Goal: Task Accomplishment & Management: Complete application form

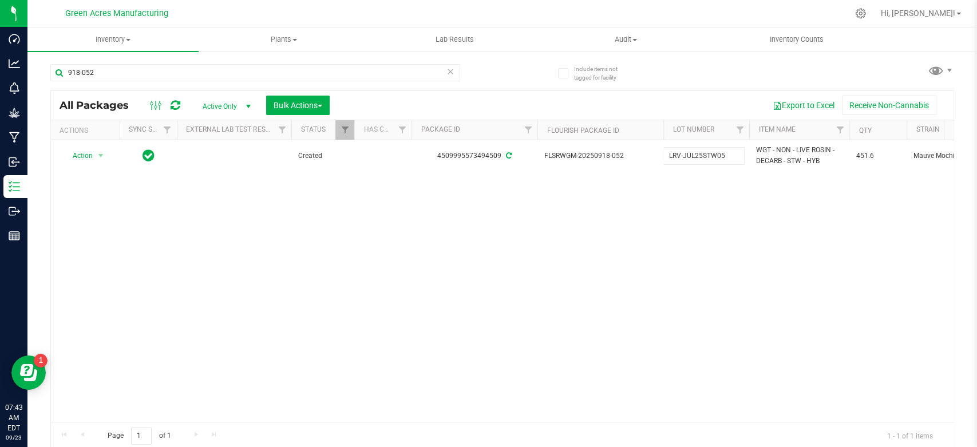
scroll to position [0, 208]
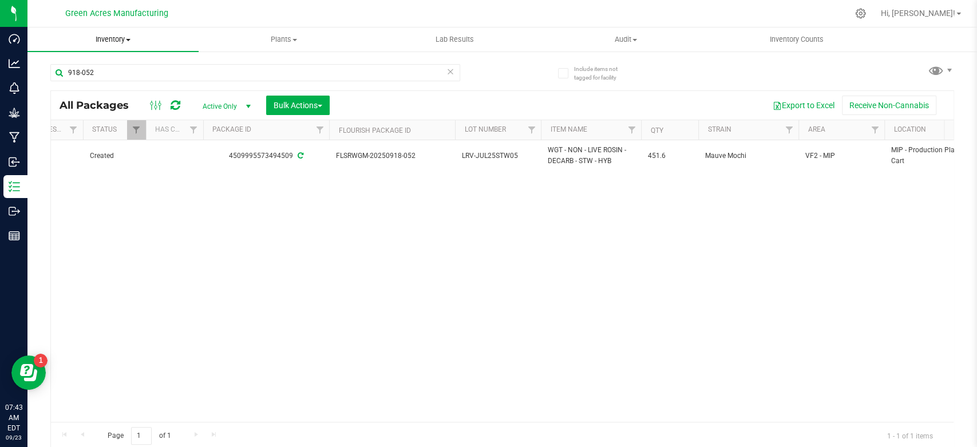
click at [129, 42] on span "Inventory" at bounding box center [112, 39] width 171 height 10
click at [97, 134] on span "From bill of materials" at bounding box center [79, 138] width 104 height 10
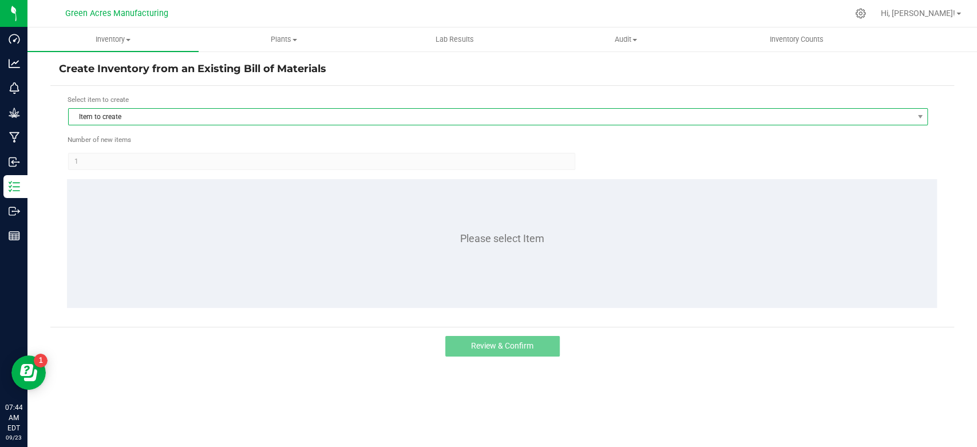
click at [386, 118] on span "Item to create" at bounding box center [491, 117] width 844 height 16
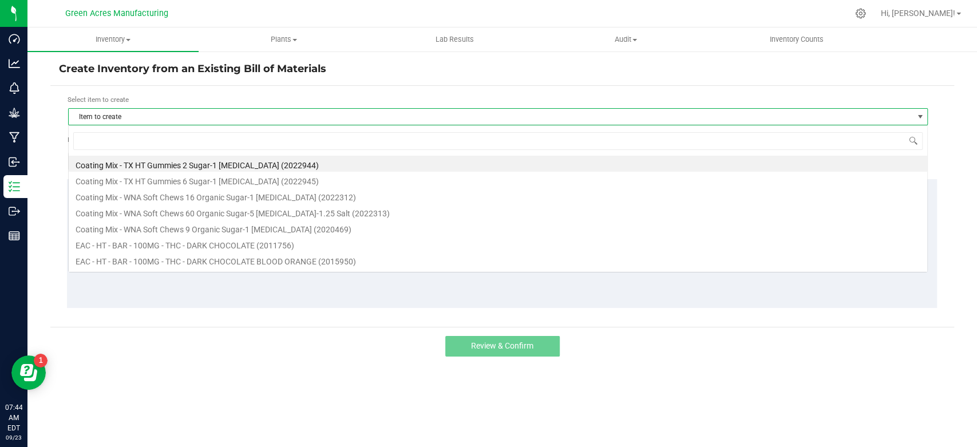
scroll to position [17, 859]
type input "stw"
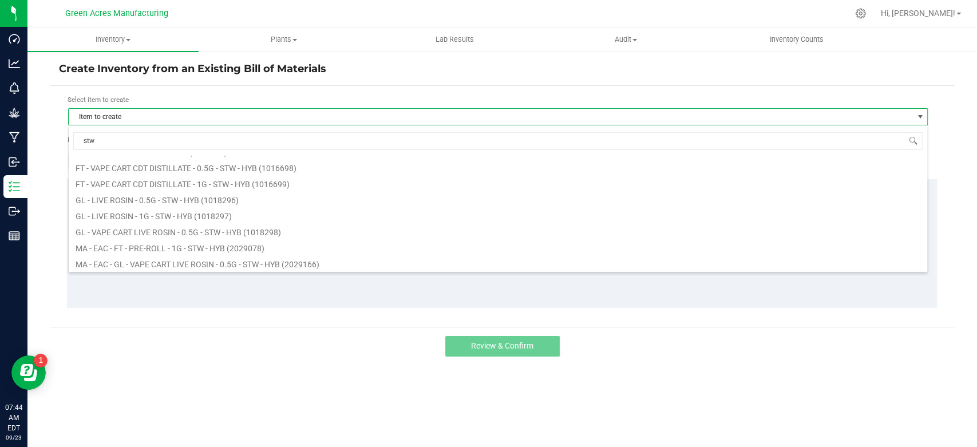
scroll to position [207, 0]
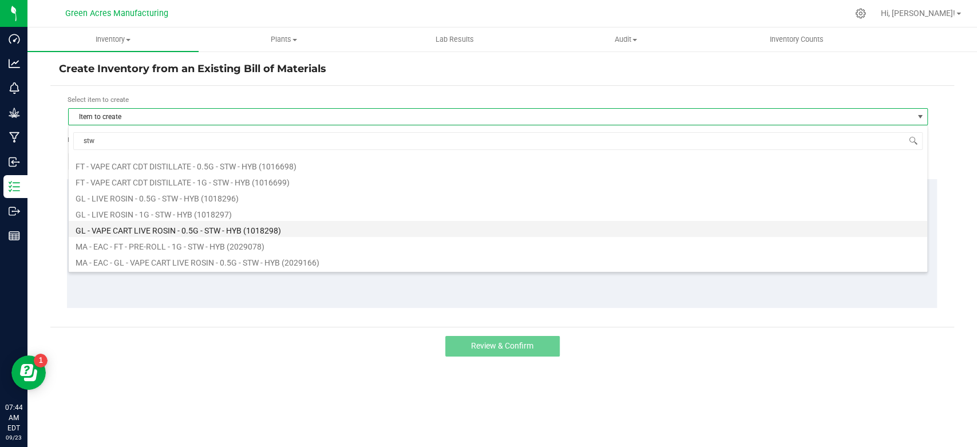
click at [247, 222] on li "GL - VAPE CART LIVE ROSIN - 0.5G - STW - HYB (1018298)" at bounding box center [498, 229] width 859 height 16
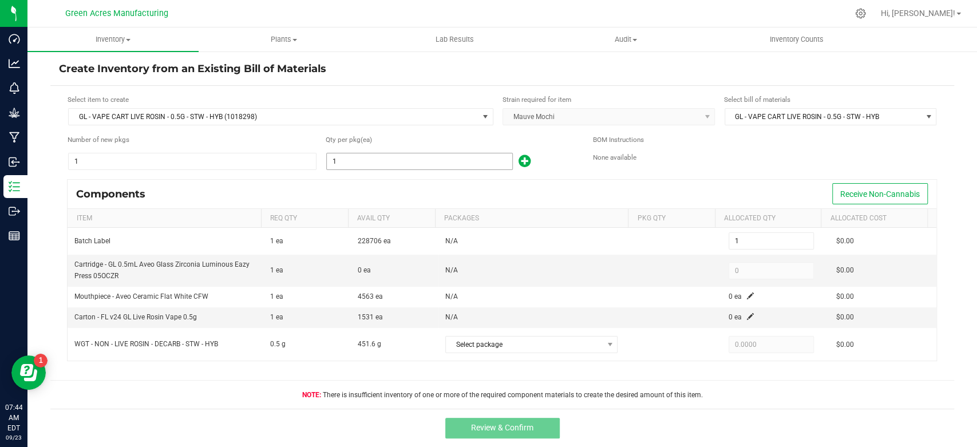
click at [352, 164] on input "1" at bounding box center [419, 161] width 185 height 16
type input "8"
type input "87"
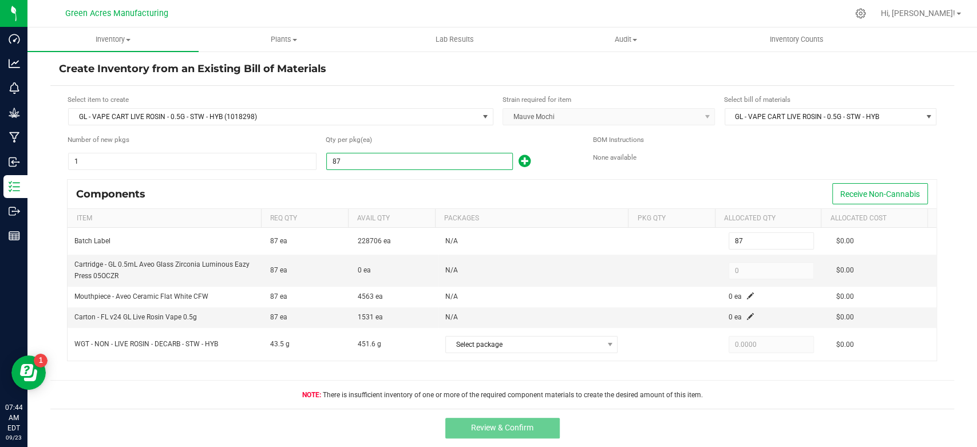
type input "875"
click at [362, 187] on div "Components Receive Non-Cannabis" at bounding box center [502, 194] width 869 height 29
click at [205, 268] on td "Cartridge - GL 0.5mL Aveo Glass Zirconia Luminous Eazy Press 05OCZR" at bounding box center [165, 270] width 195 height 31
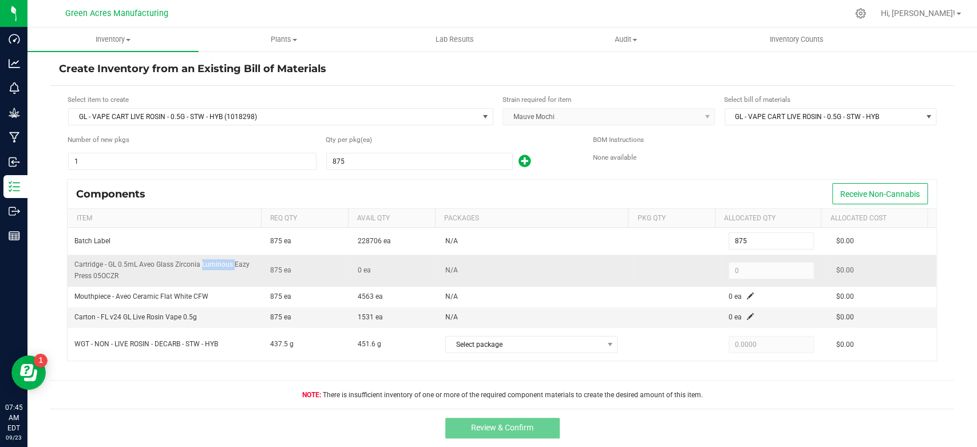
click at [205, 268] on td "Cartridge - GL 0.5mL Aveo Glass Zirconia Luminous Eazy Press 05OCZR" at bounding box center [165, 270] width 195 height 31
copy span "Cartridge - GL 0.5mL Aveo Glass Zirconia Luminous Eazy Press 05OCZR"
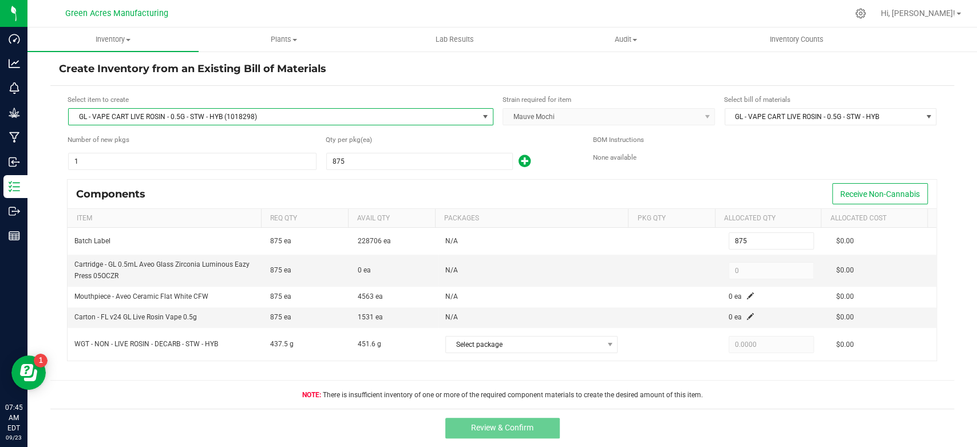
click at [208, 111] on span "GL - VAPE CART LIVE ROSIN - 0.5G - STW - HYB (1018298)" at bounding box center [274, 117] width 410 height 16
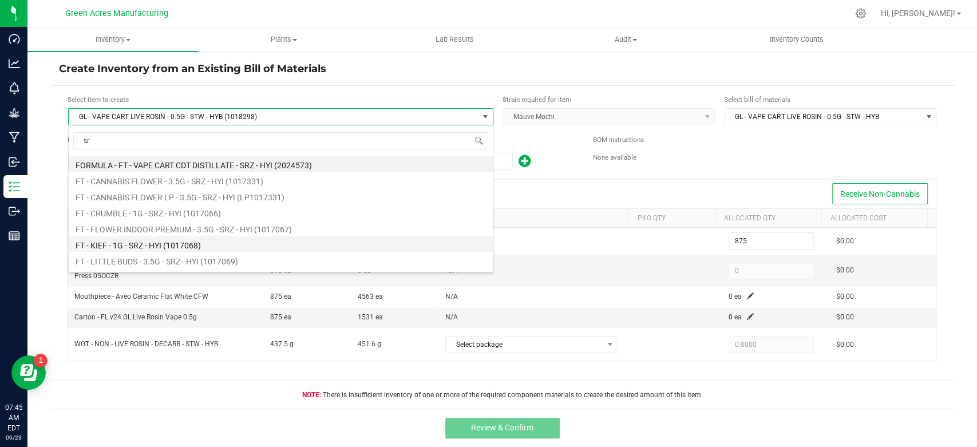
type input "s"
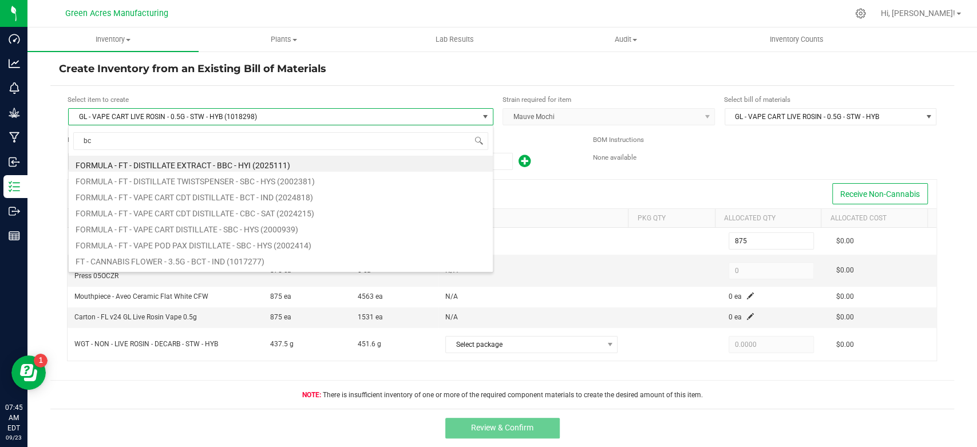
type input "bct"
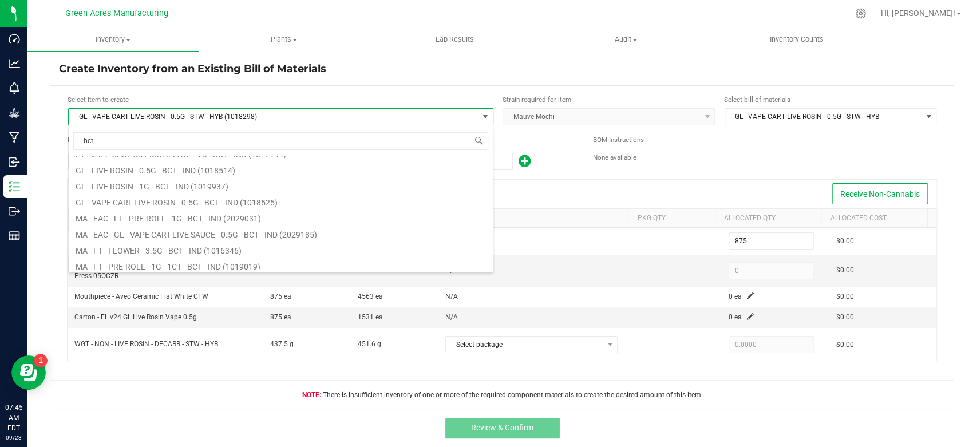
scroll to position [206, 0]
click at [243, 196] on li "GL - VAPE CART LIVE ROSIN - 0.5G - BCT - IND (1018525)" at bounding box center [281, 198] width 424 height 16
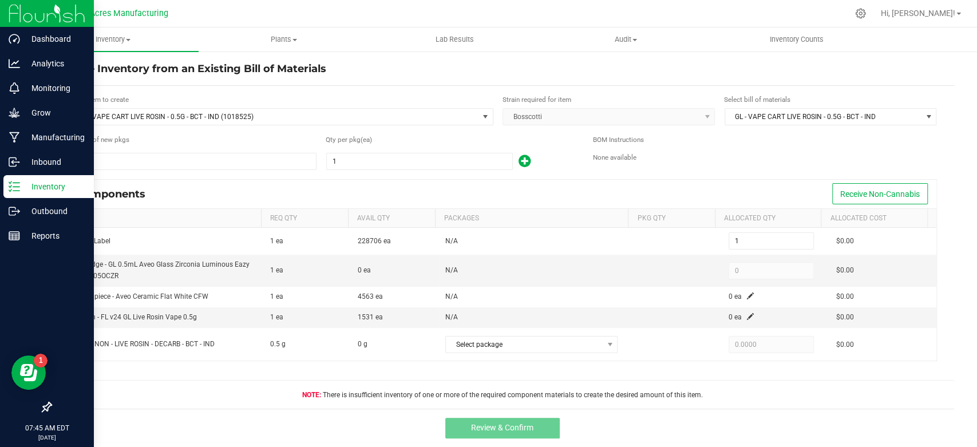
click at [12, 185] on icon at bounding box center [14, 186] width 11 height 11
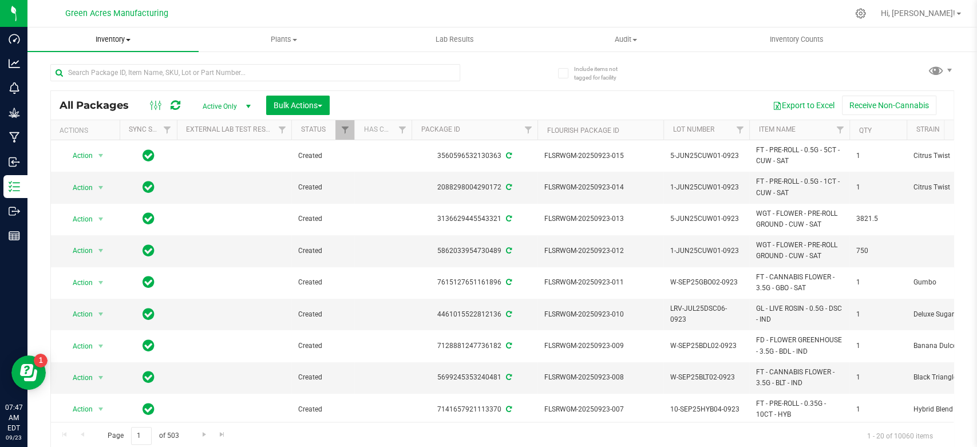
click at [122, 43] on span "Inventory" at bounding box center [112, 39] width 171 height 10
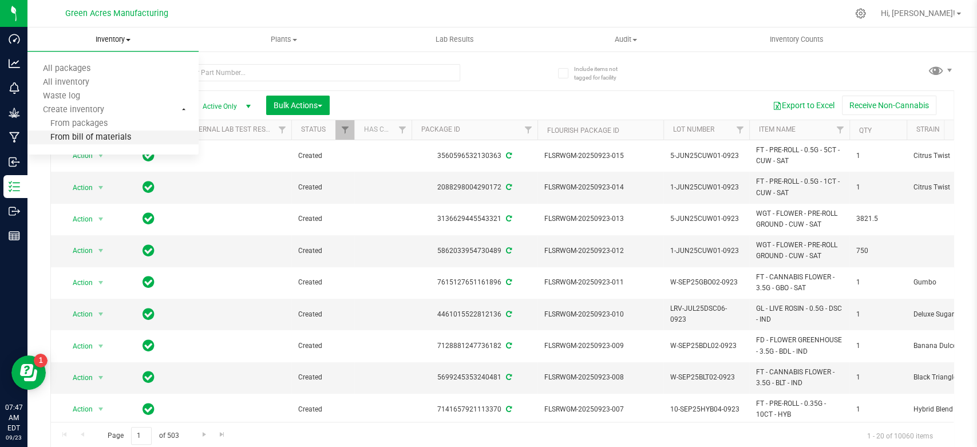
click at [96, 136] on span "From bill of materials" at bounding box center [79, 138] width 104 height 10
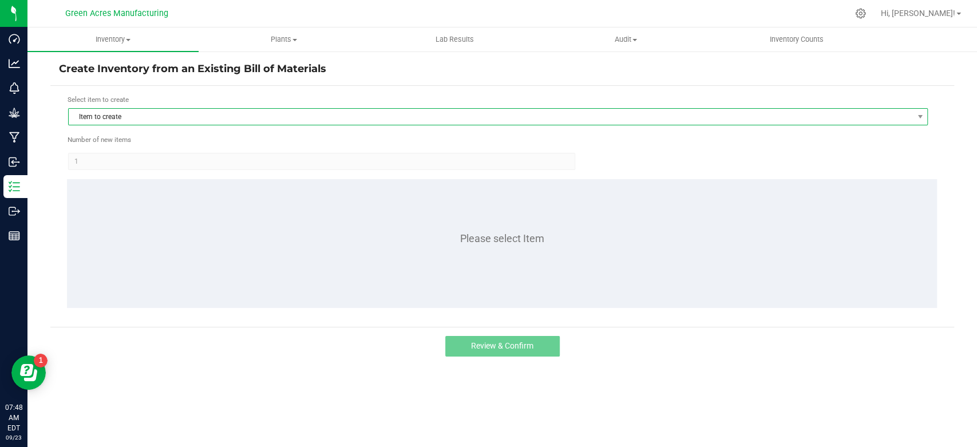
click at [116, 117] on span "Item to create" at bounding box center [491, 117] width 844 height 16
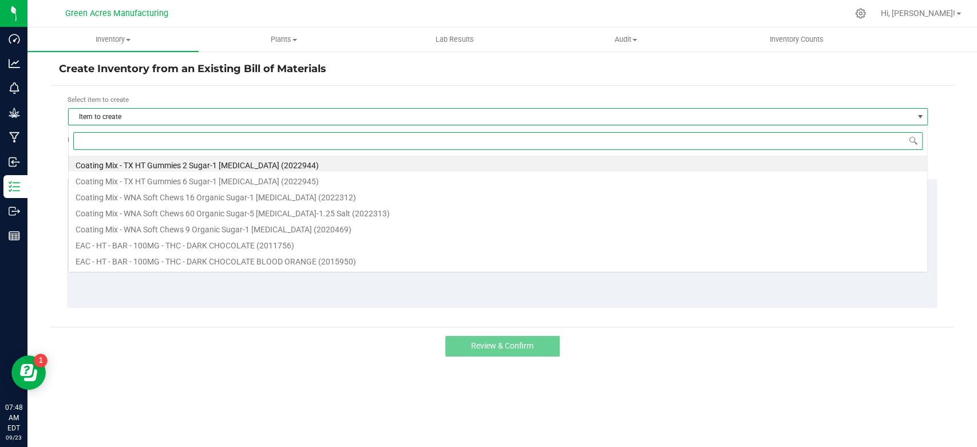
scroll to position [17, 859]
type input "stw"
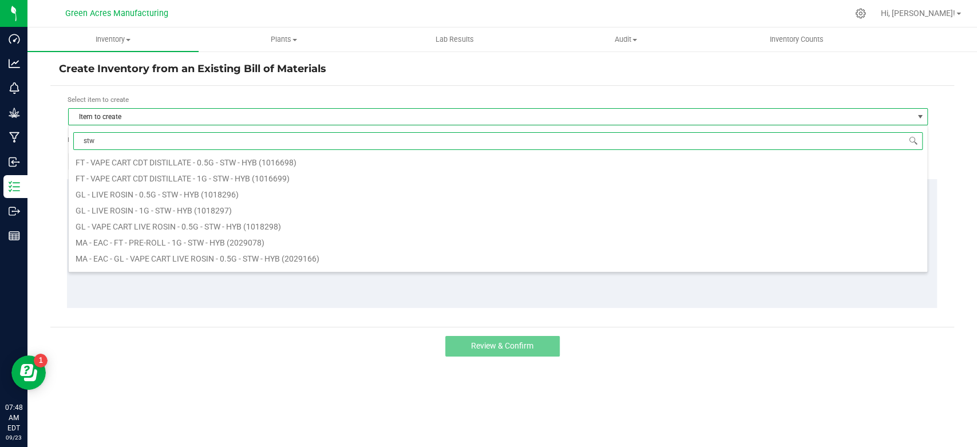
scroll to position [223, 0]
click at [145, 207] on li "GL - VAPE CART LIVE ROSIN - 0.5G - STW - HYB (1018298)" at bounding box center [498, 213] width 859 height 16
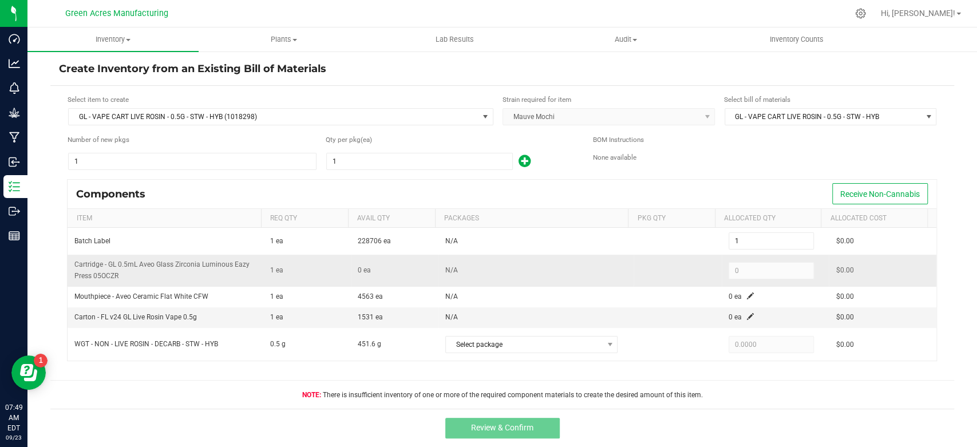
click at [174, 260] on span "Cartridge - GL 0.5mL Aveo Glass Zirconia Luminous Eazy Press 05OCZR" at bounding box center [161, 269] width 175 height 19
click at [175, 264] on span "Cartridge - GL 0.5mL Aveo Glass Zirconia Luminous Eazy Press 05OCZR" at bounding box center [161, 269] width 175 height 19
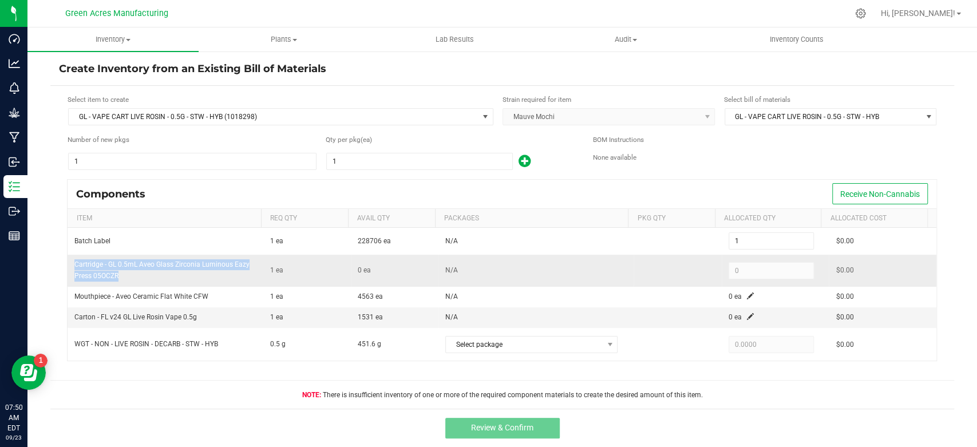
click at [175, 264] on span "Cartridge - GL 0.5mL Aveo Glass Zirconia Luminous Eazy Press 05OCZR" at bounding box center [161, 269] width 175 height 19
click at [861, 191] on span "Receive Non-Cannabis" at bounding box center [880, 193] width 80 height 9
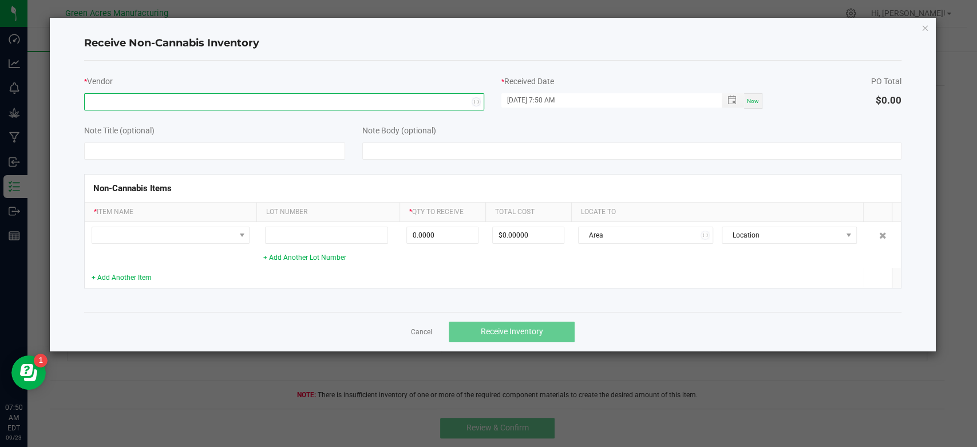
click at [451, 105] on span "NO DATA FOUND" at bounding box center [277, 102] width 385 height 16
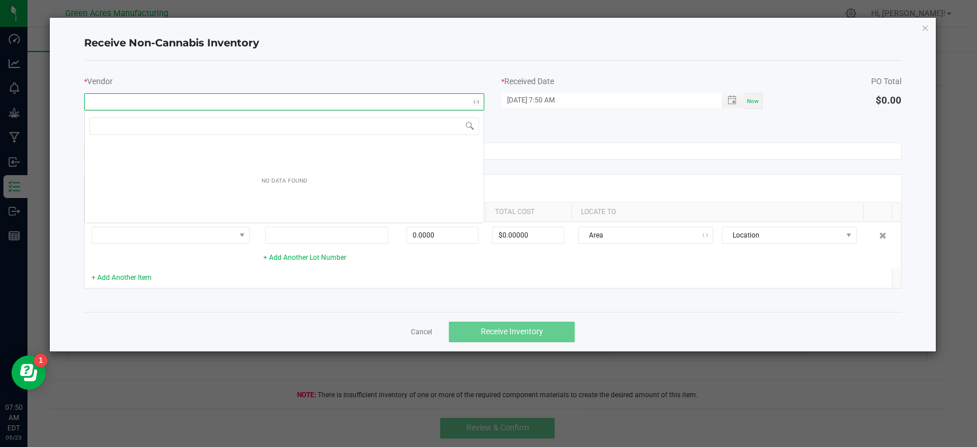
scroll to position [17, 400]
type input "Cartridge - GL 0.5mL Aveo Glass Zirconia Luminous Eazy Press 05OCZR"
click at [329, 76] on div "* Vendor" at bounding box center [284, 82] width 400 height 12
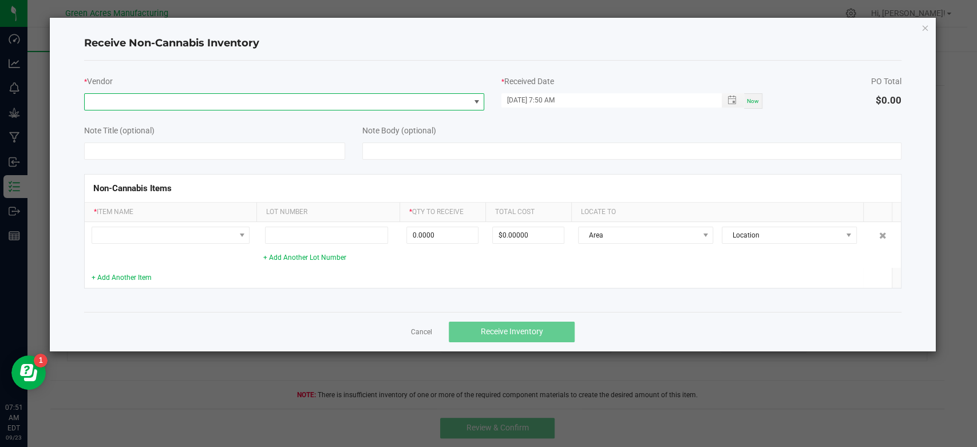
click at [300, 94] on span at bounding box center [277, 102] width 385 height 16
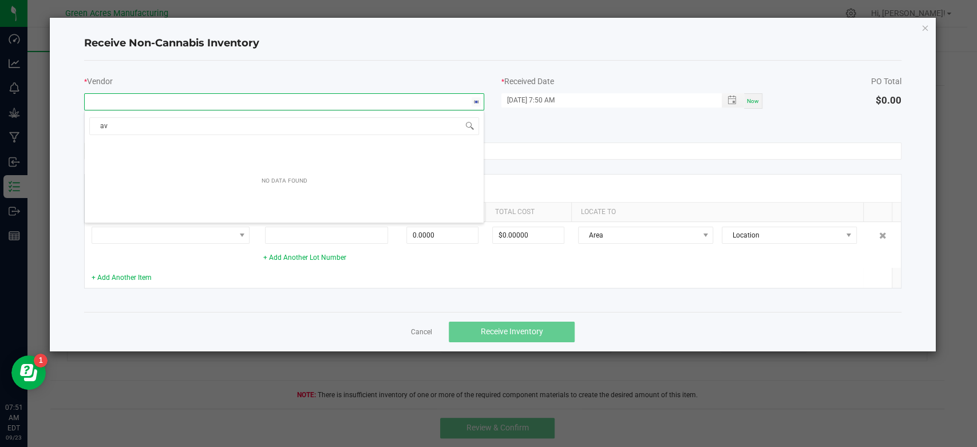
type input "a"
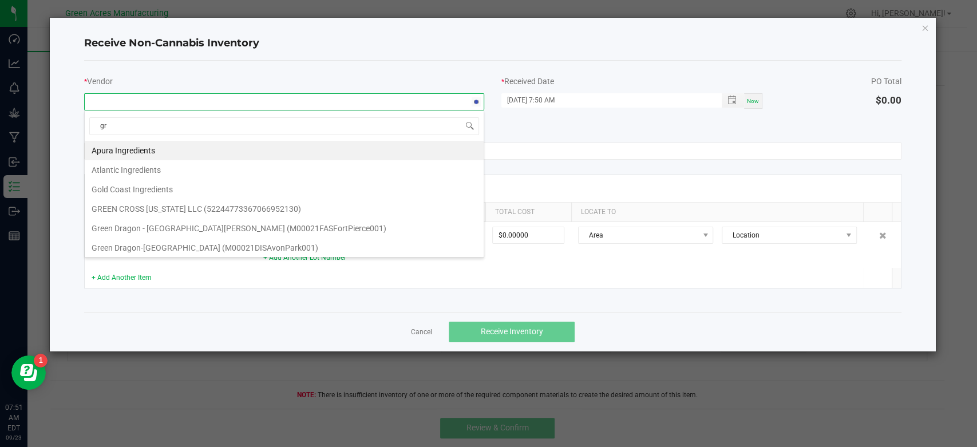
type input "g"
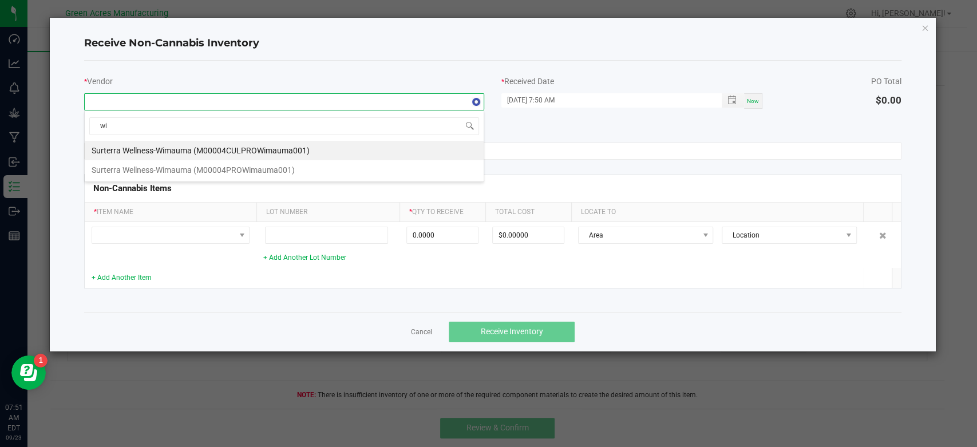
type input "w"
type input "m"
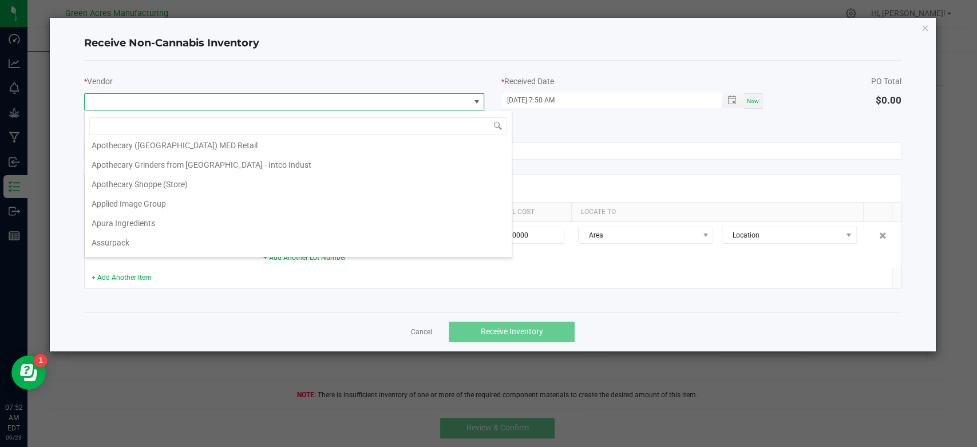
scroll to position [645, 0]
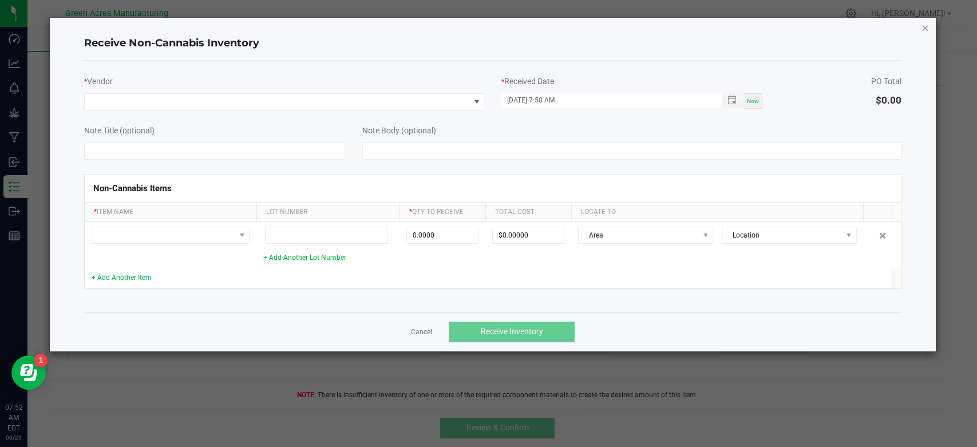
click at [925, 29] on icon "Close" at bounding box center [925, 28] width 8 height 14
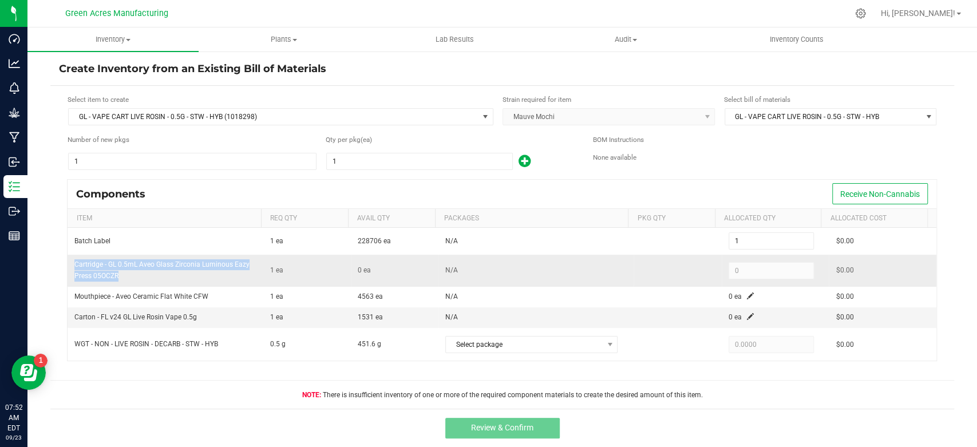
drag, startPoint x: 121, startPoint y: 274, endPoint x: 72, endPoint y: 268, distance: 49.1
click at [72, 268] on td "Cartridge - GL 0.5mL Aveo Glass Zirconia Luminous Eazy Press 05OCZR" at bounding box center [165, 270] width 195 height 31
copy span "Cartridge - GL 0.5mL Aveo Glass Zirconia Luminous Eazy Press 05OCZR"
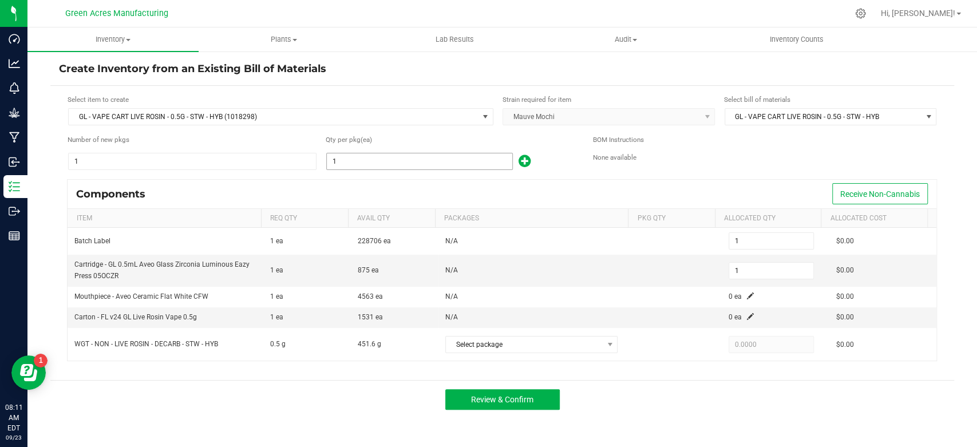
click at [376, 161] on input "1" at bounding box center [419, 161] width 185 height 16
type input "8"
type input "87"
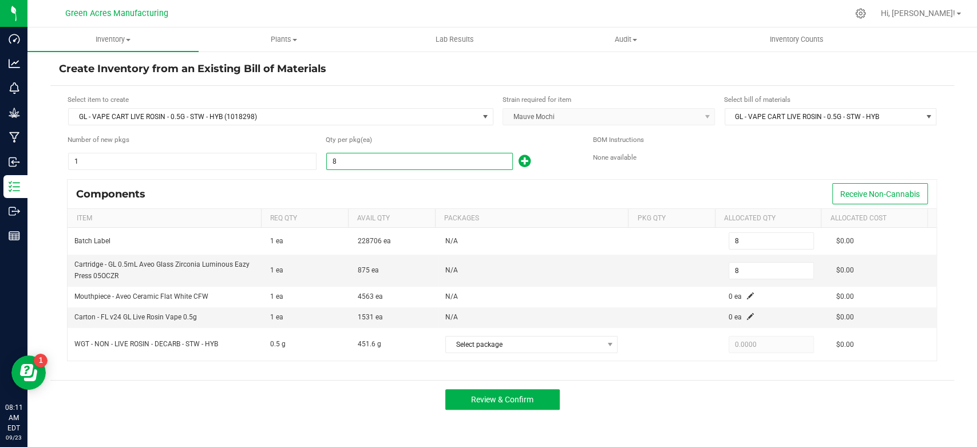
type input "87"
type input "875"
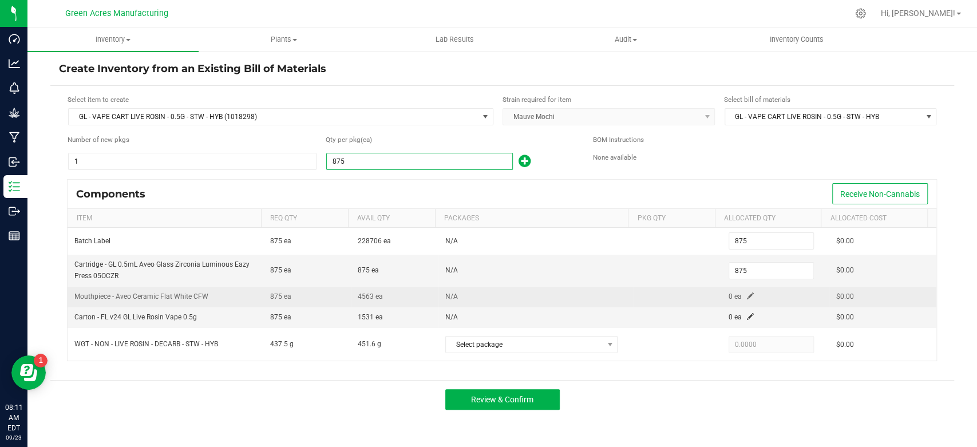
type input "875"
click at [747, 292] on span at bounding box center [750, 295] width 7 height 7
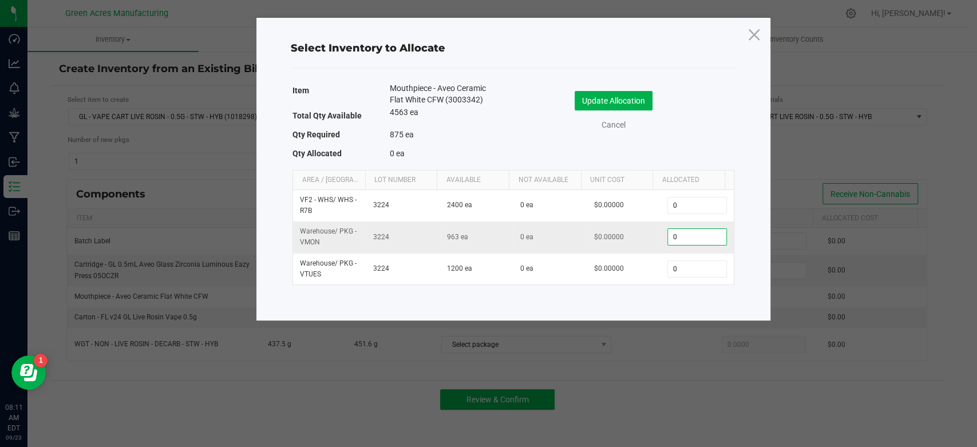
click at [704, 239] on input "0" at bounding box center [697, 237] width 58 height 16
type input "875"
click at [631, 103] on button "Update Allocation" at bounding box center [614, 100] width 78 height 19
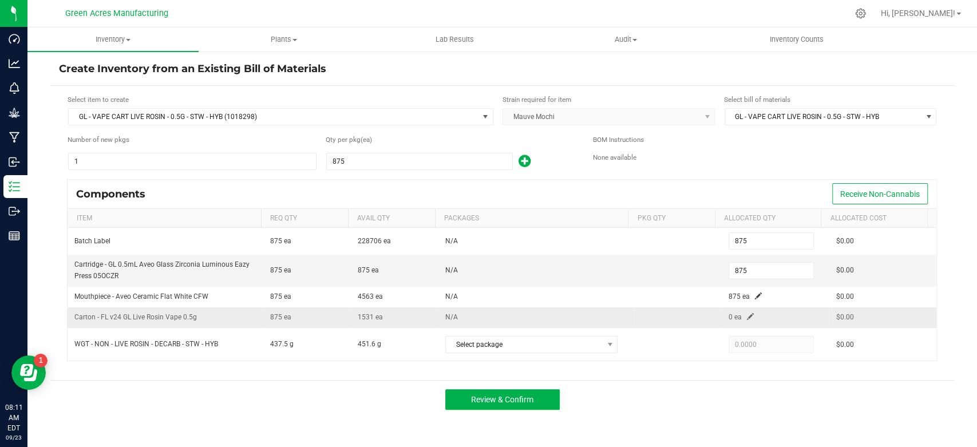
click at [747, 315] on span at bounding box center [750, 316] width 7 height 7
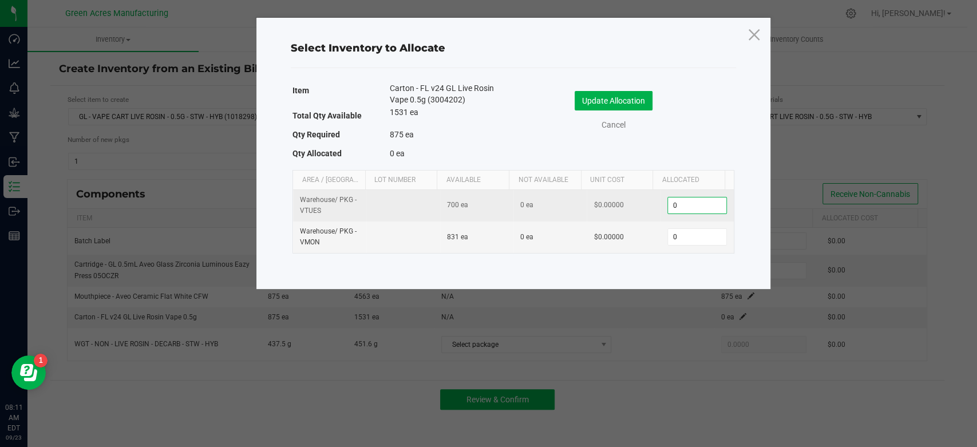
click at [693, 205] on input "0" at bounding box center [697, 205] width 58 height 16
type input "7"
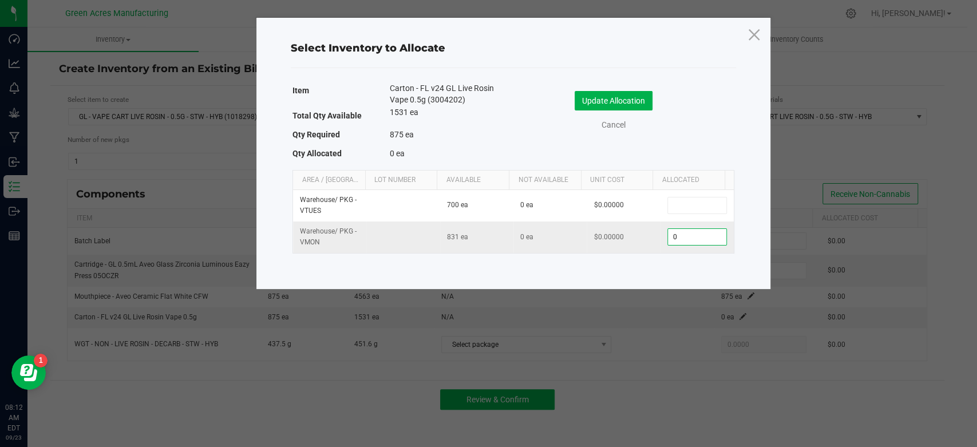
click at [703, 237] on input "0" at bounding box center [697, 237] width 58 height 16
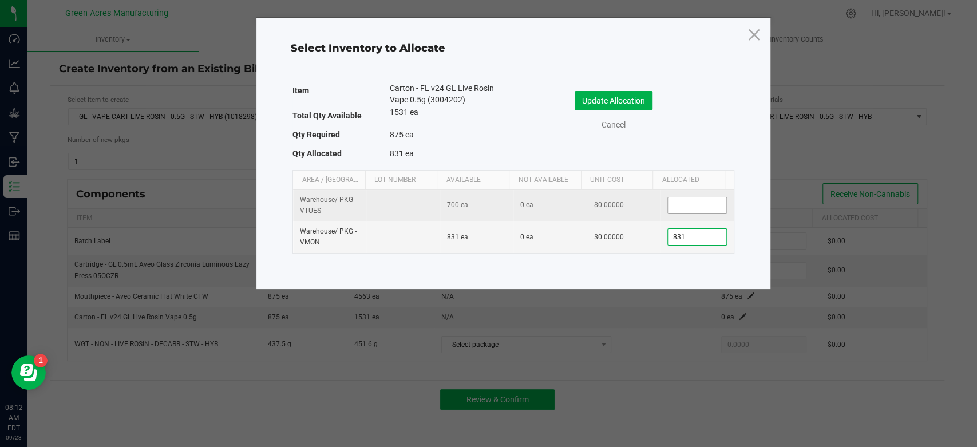
type input "831"
click at [689, 203] on input at bounding box center [697, 205] width 58 height 16
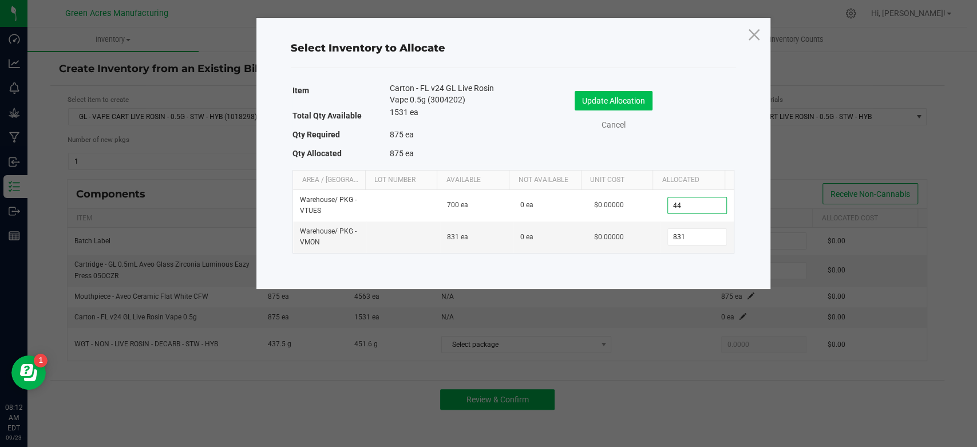
type input "44"
click at [634, 106] on button "Update Allocation" at bounding box center [614, 100] width 78 height 19
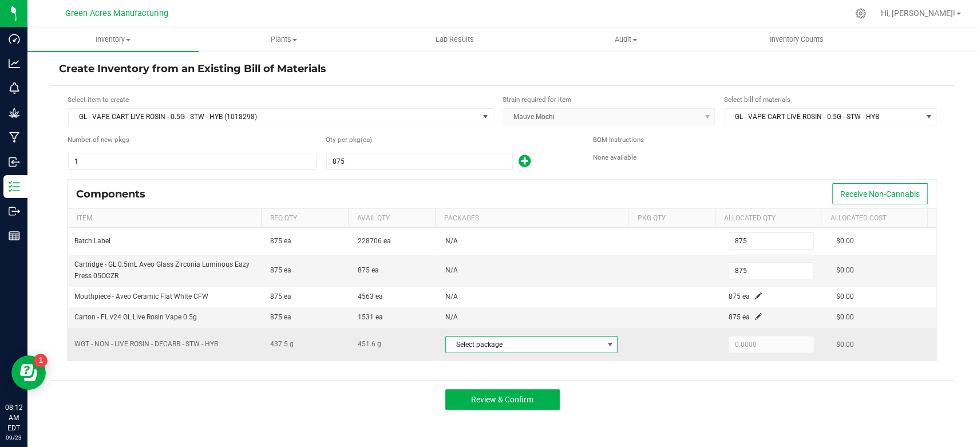
click at [586, 350] on span "Select package" at bounding box center [524, 345] width 157 height 16
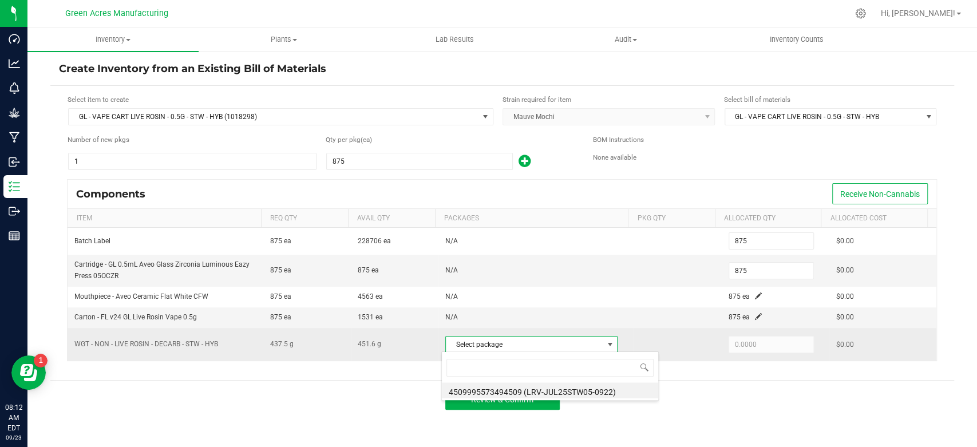
scroll to position [17, 170]
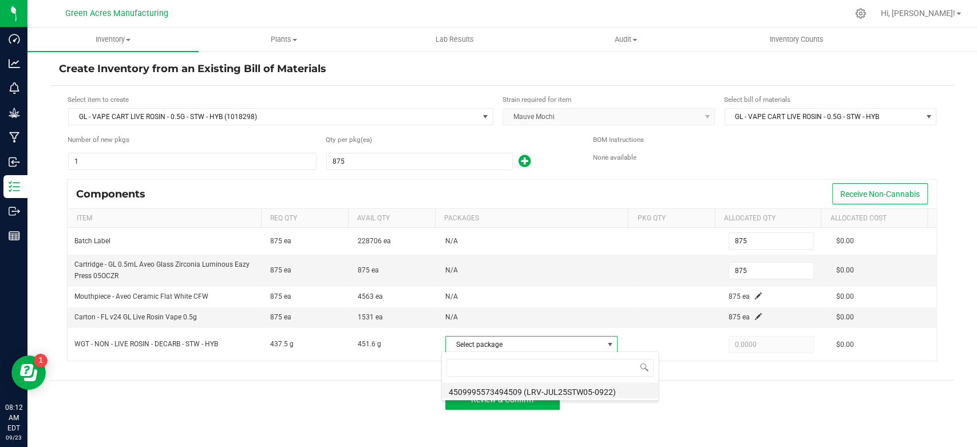
click at [544, 389] on li "4509995573494509 (LRV-JUL25STW05-0922)" at bounding box center [550, 390] width 216 height 16
type input "437.5000"
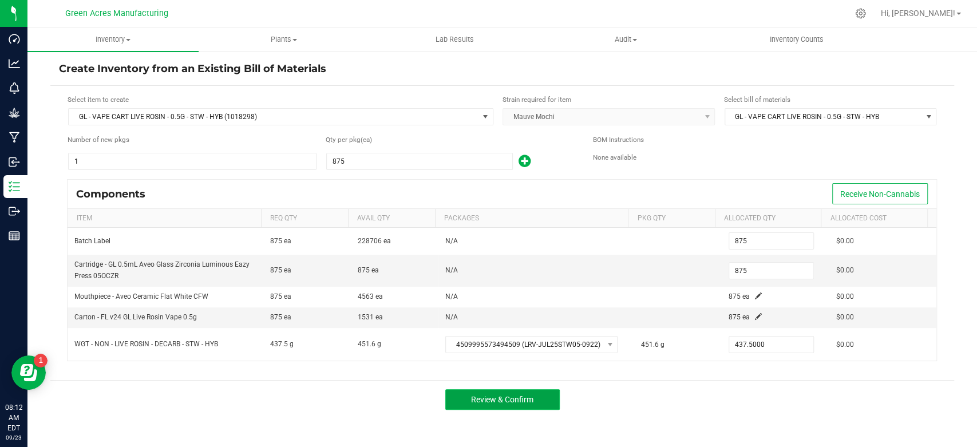
click at [545, 401] on button "Review & Confirm" at bounding box center [502, 399] width 114 height 21
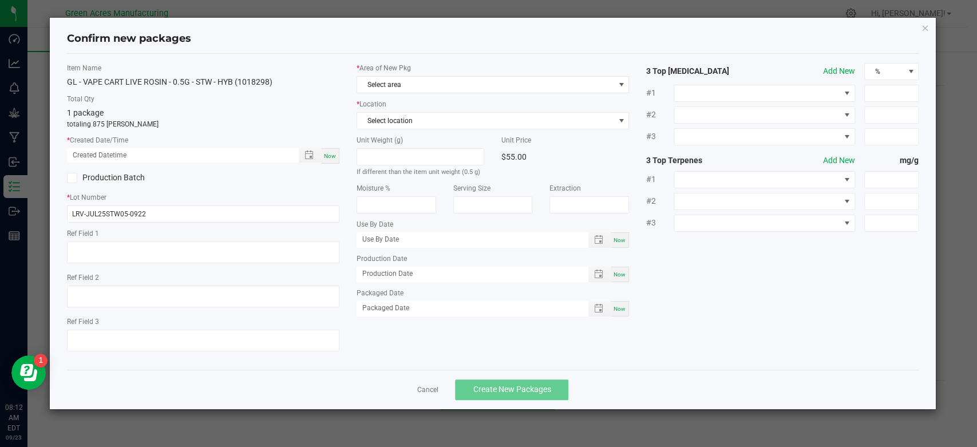
click at [330, 159] on span "Now" at bounding box center [330, 156] width 12 height 6
type input "09/23/2025 08:12 AM"
click at [438, 92] on span "Select area" at bounding box center [485, 85] width 257 height 16
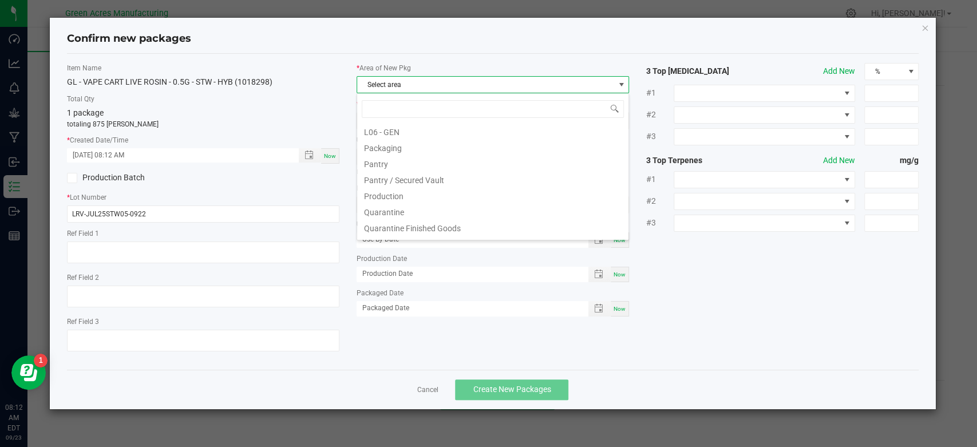
scroll to position [289, 0]
click at [408, 177] on li "Pantry / Secured Vault" at bounding box center [492, 179] width 271 height 16
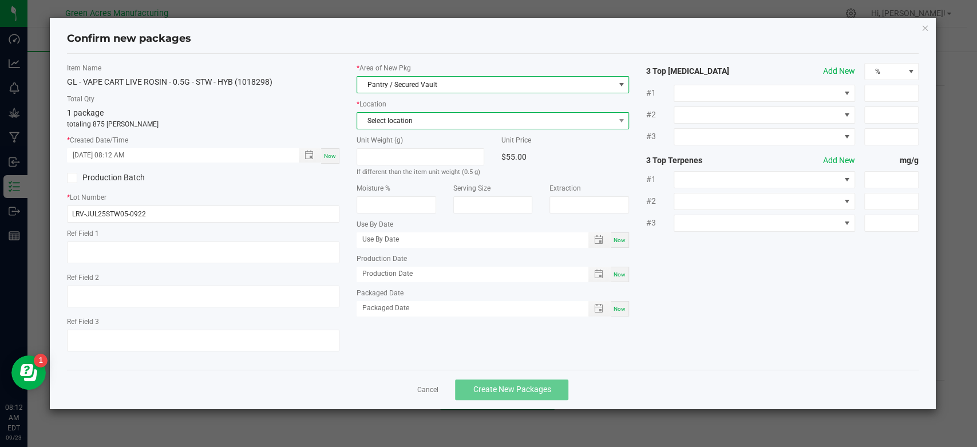
click at [385, 120] on span "Select location" at bounding box center [485, 121] width 257 height 16
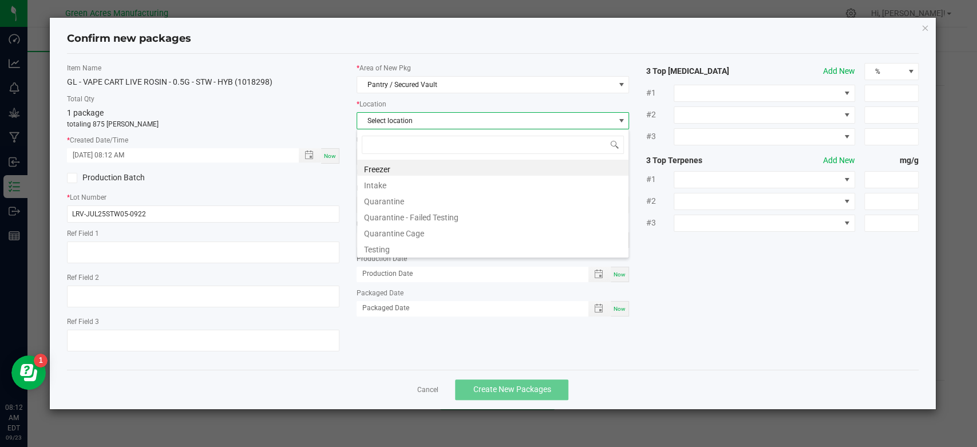
scroll to position [17, 272]
click at [385, 184] on li "Intake" at bounding box center [492, 184] width 271 height 16
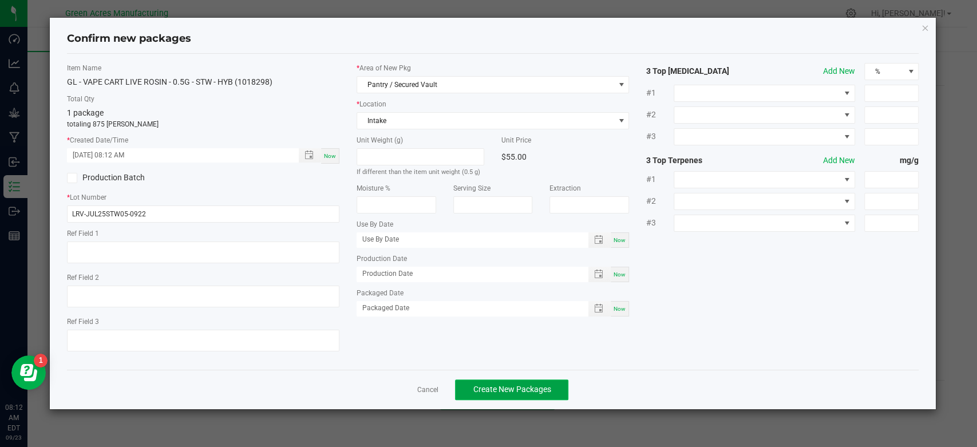
click at [535, 385] on span "Create New Packages" at bounding box center [512, 389] width 78 height 9
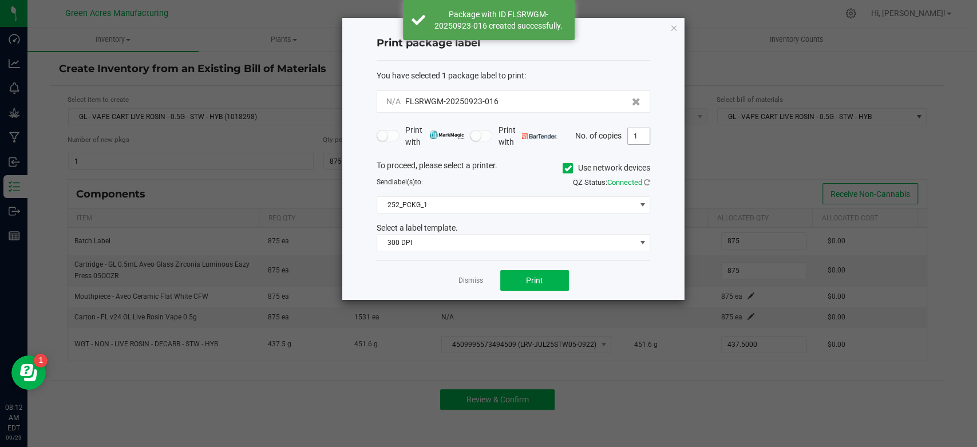
click at [642, 141] on input "1" at bounding box center [639, 136] width 22 height 16
type input "2"
click at [640, 206] on span at bounding box center [642, 204] width 9 height 9
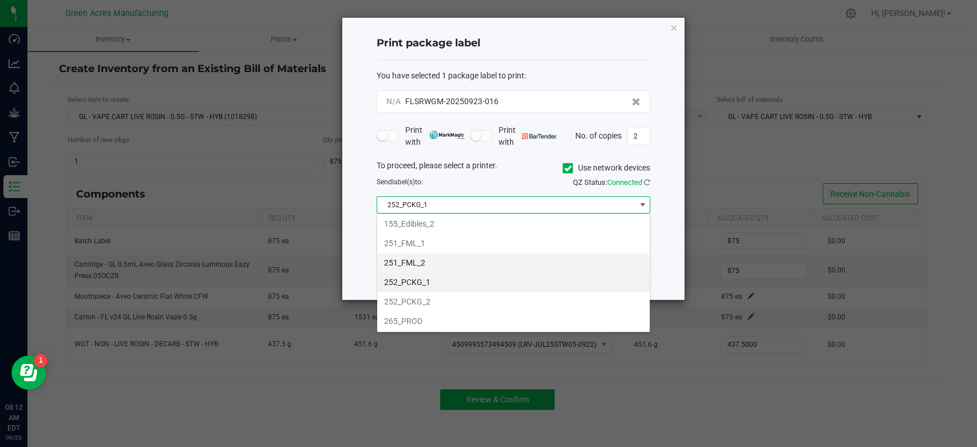
scroll to position [100, 0]
click at [554, 282] on li "252_PCKG_1" at bounding box center [513, 281] width 272 height 19
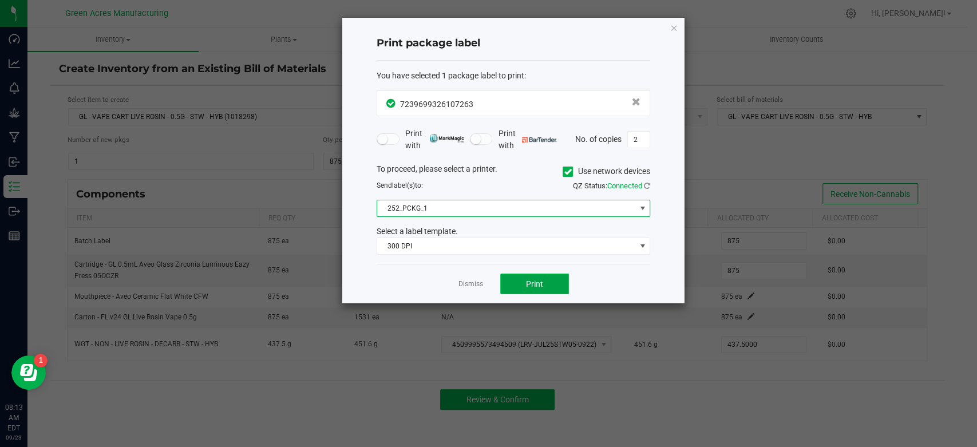
click at [547, 277] on button "Print" at bounding box center [534, 284] width 69 height 21
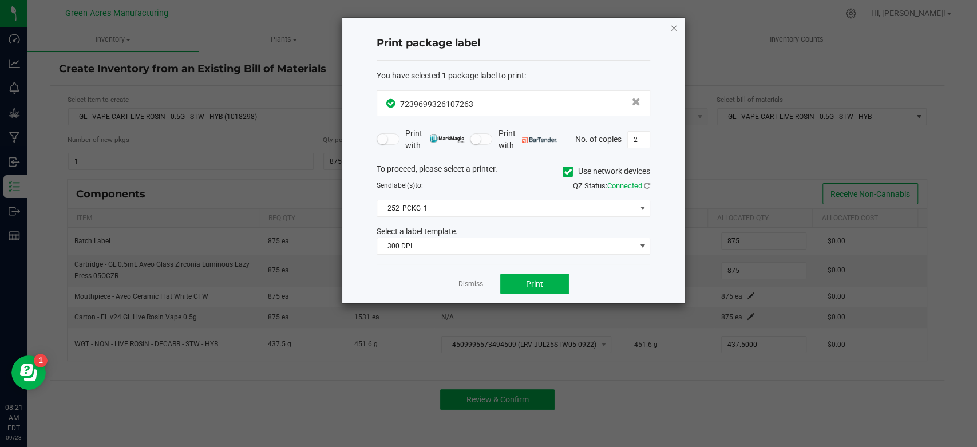
click at [675, 25] on icon "button" at bounding box center [674, 28] width 8 height 14
